Goal: Find specific page/section

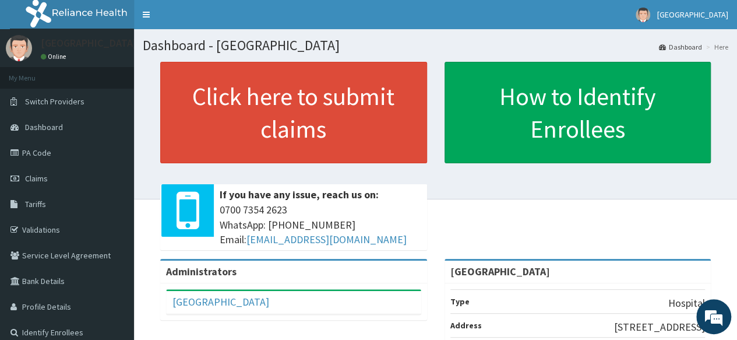
click at [446, 221] on div "Click here to submit claims If you have any issue, reach us on: [PHONE_NUMBER] …" at bounding box center [436, 160] width 586 height 197
click at [61, 158] on link "PA Code" at bounding box center [67, 153] width 134 height 26
click at [51, 147] on link "PA Code" at bounding box center [67, 153] width 134 height 26
